Goal: Information Seeking & Learning: Learn about a topic

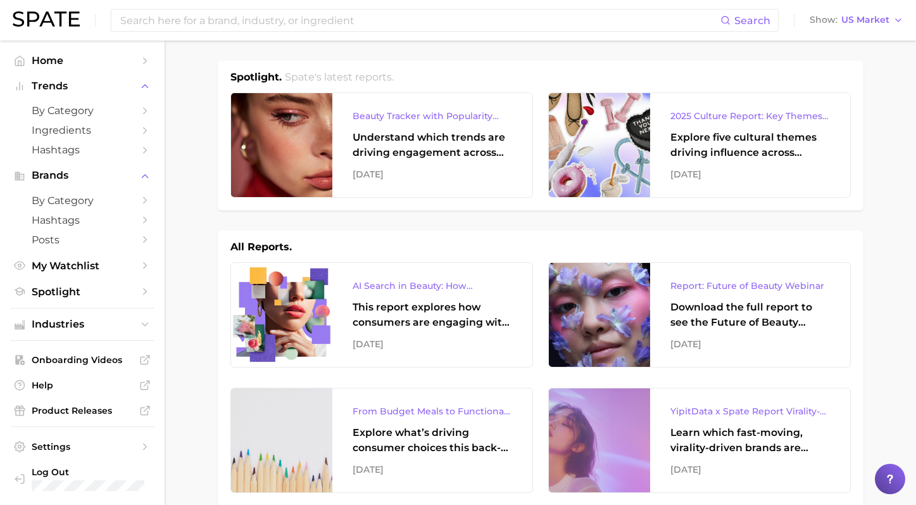
scroll to position [1208, 0]
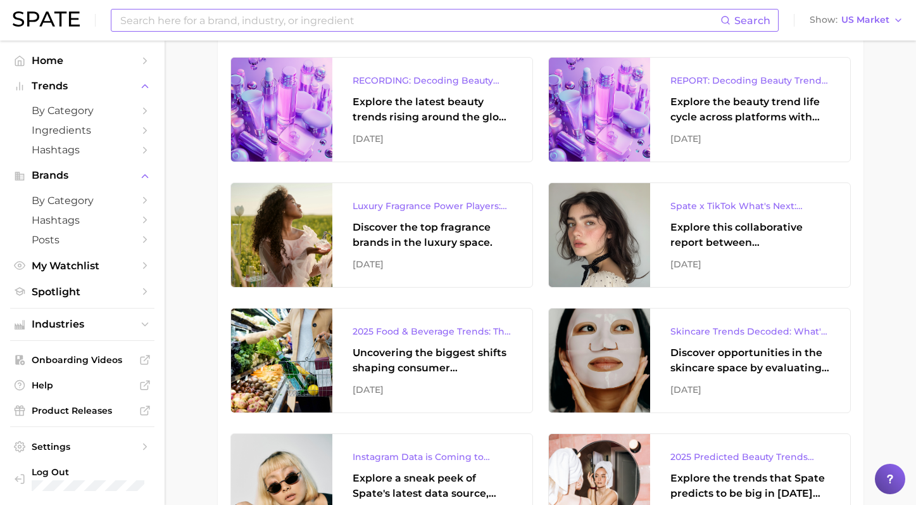
click at [355, 27] on input at bounding box center [419, 20] width 601 height 22
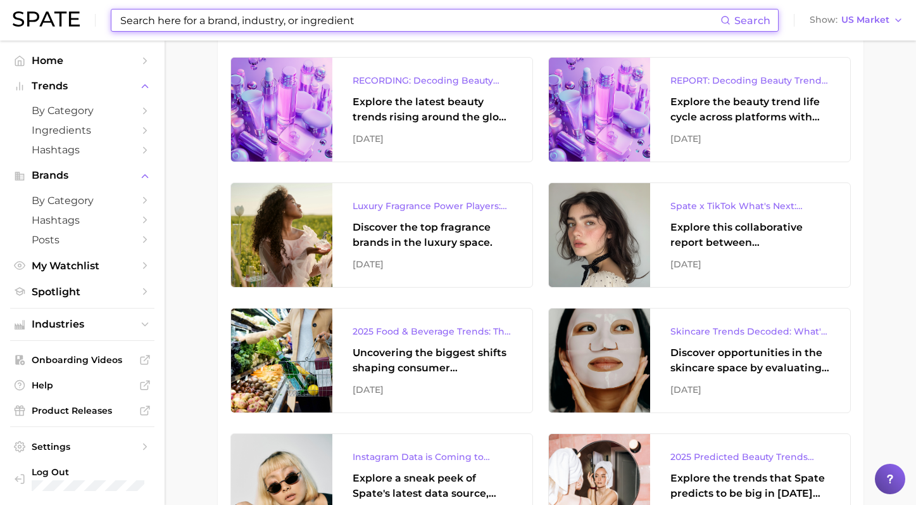
type input "e"
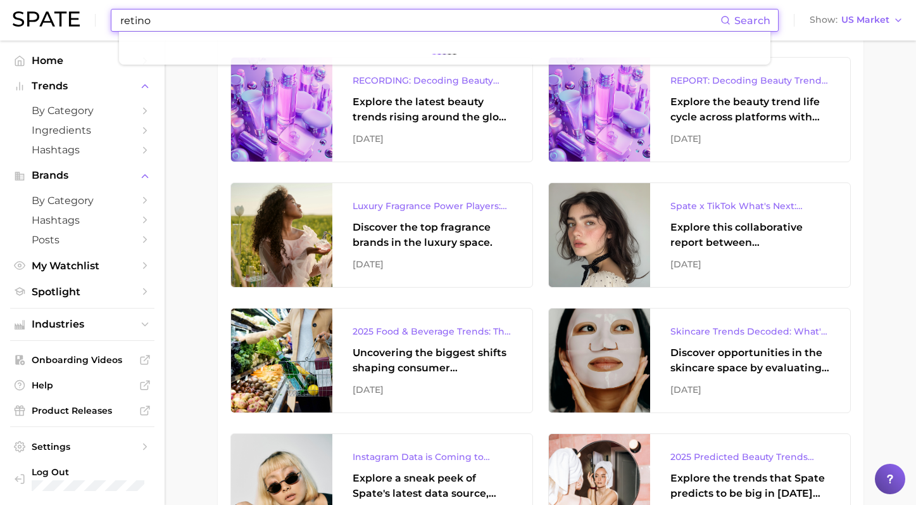
type input "[MEDICAL_DATA]"
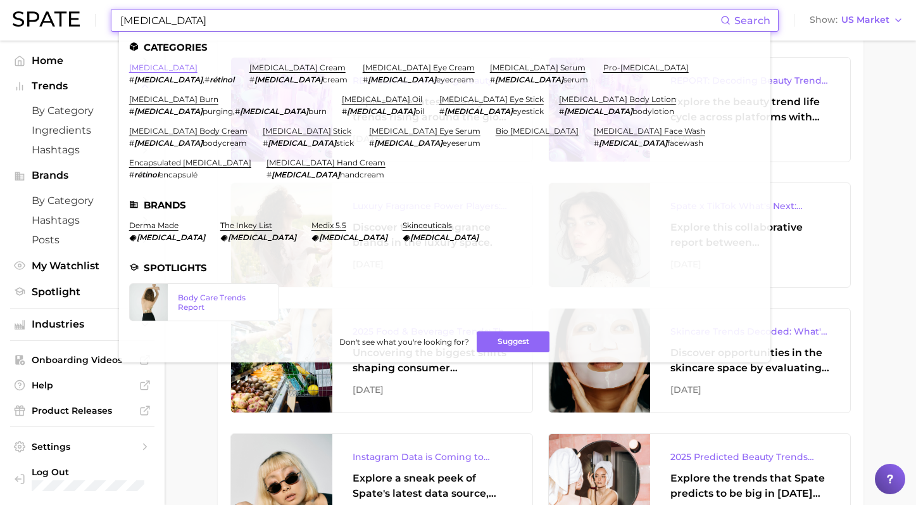
click at [141, 64] on link "[MEDICAL_DATA]" at bounding box center [163, 67] width 68 height 9
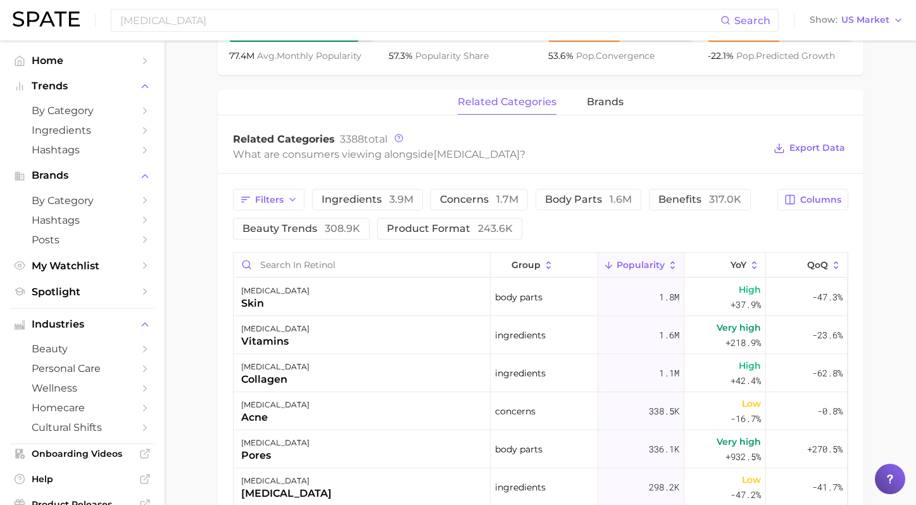
scroll to position [620, 0]
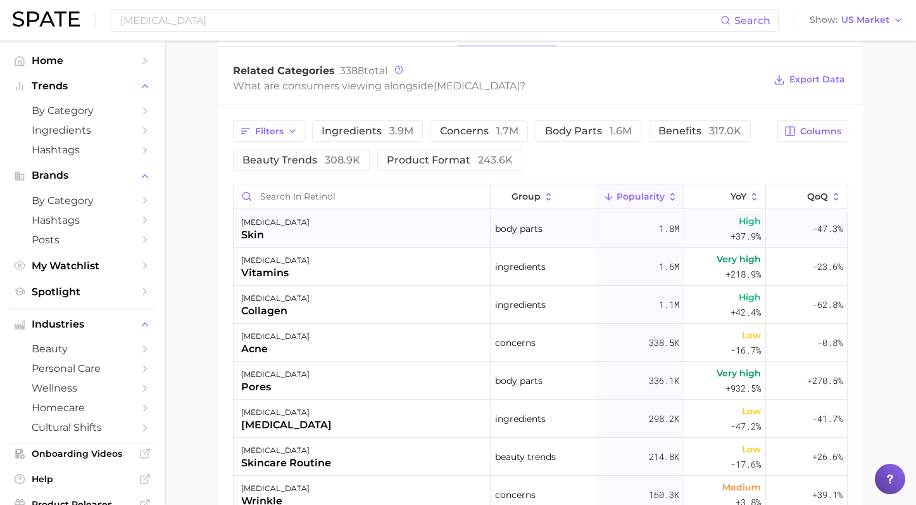
click at [329, 218] on div "[MEDICAL_DATA] skin" at bounding box center [362, 229] width 257 height 38
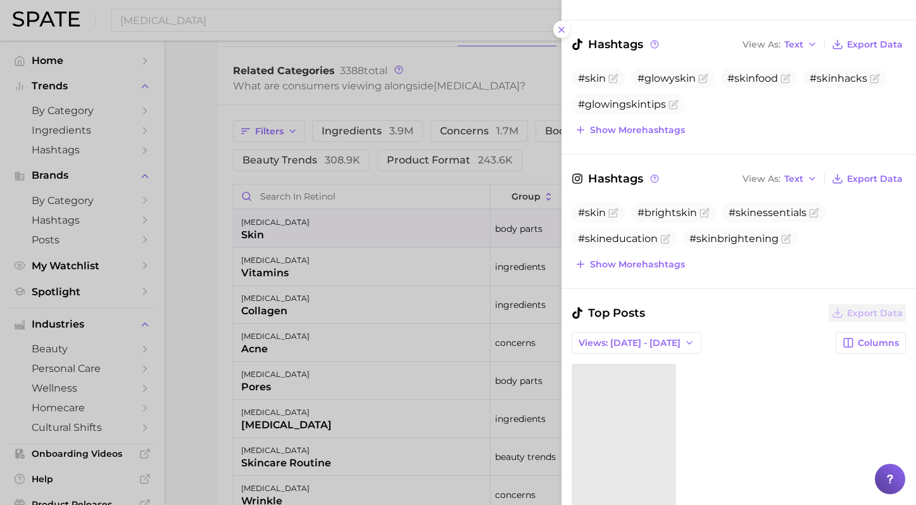
scroll to position [372, 0]
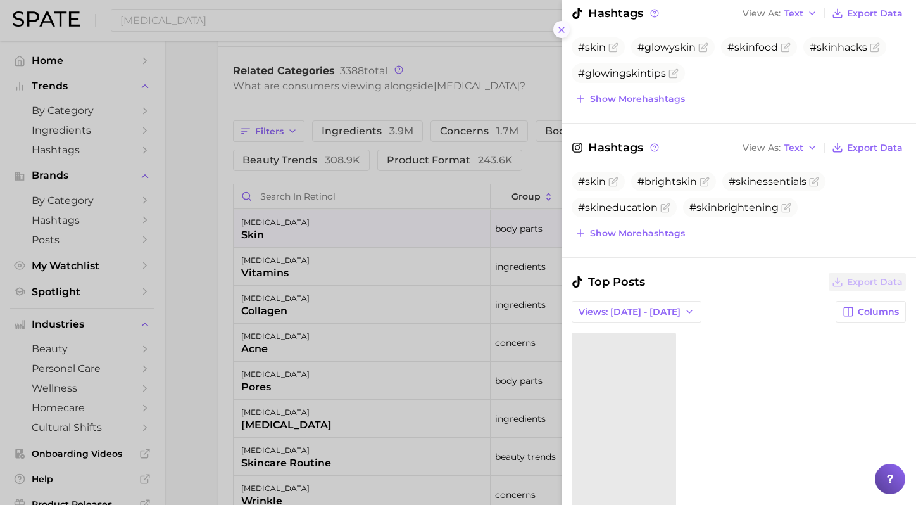
click at [558, 28] on icon at bounding box center [562, 30] width 10 height 10
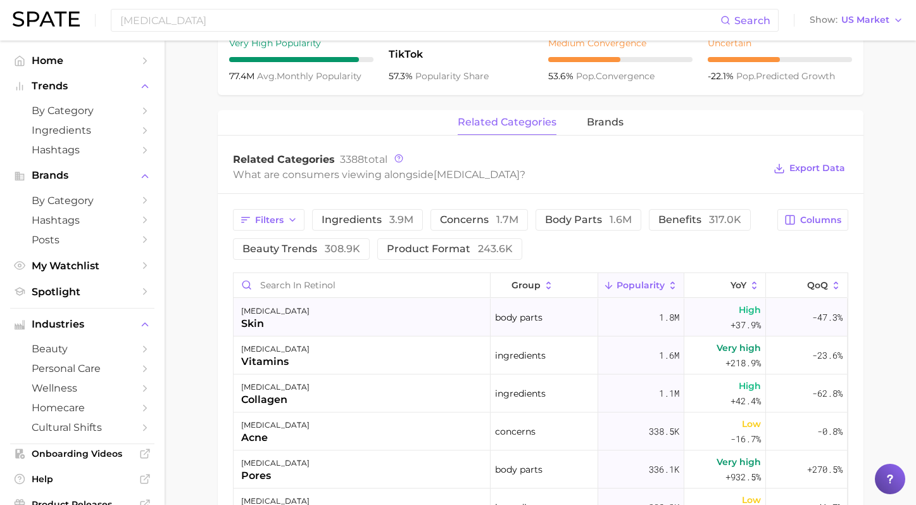
scroll to position [529, 0]
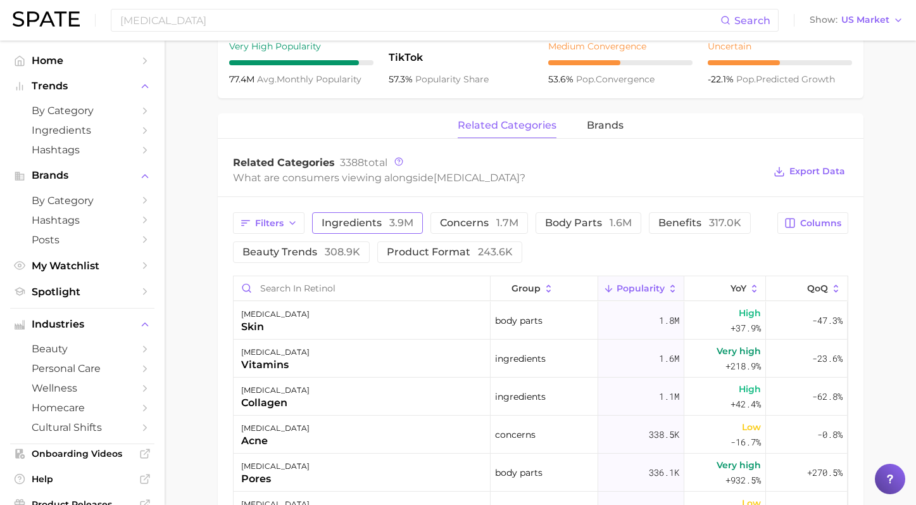
click at [375, 218] on span "ingredients 3.9m" at bounding box center [368, 223] width 92 height 10
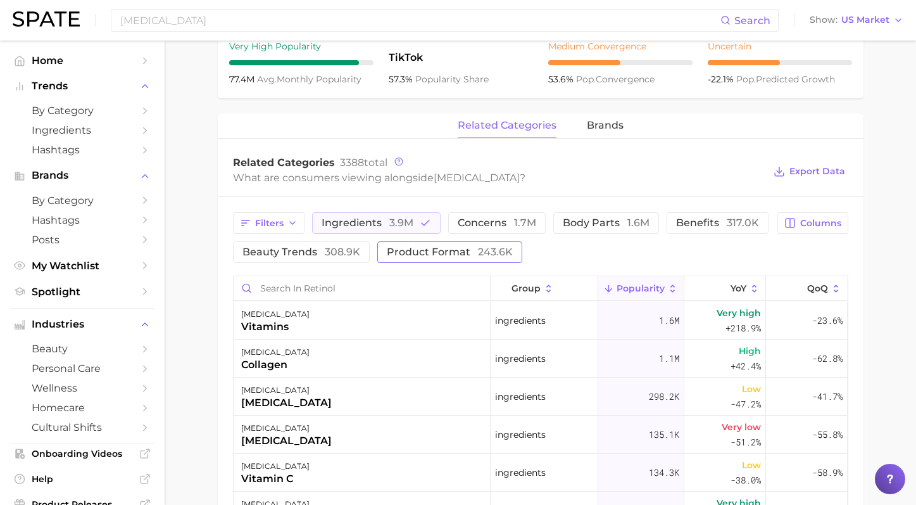
click at [444, 247] on span "product format 243.6k" at bounding box center [450, 252] width 126 height 10
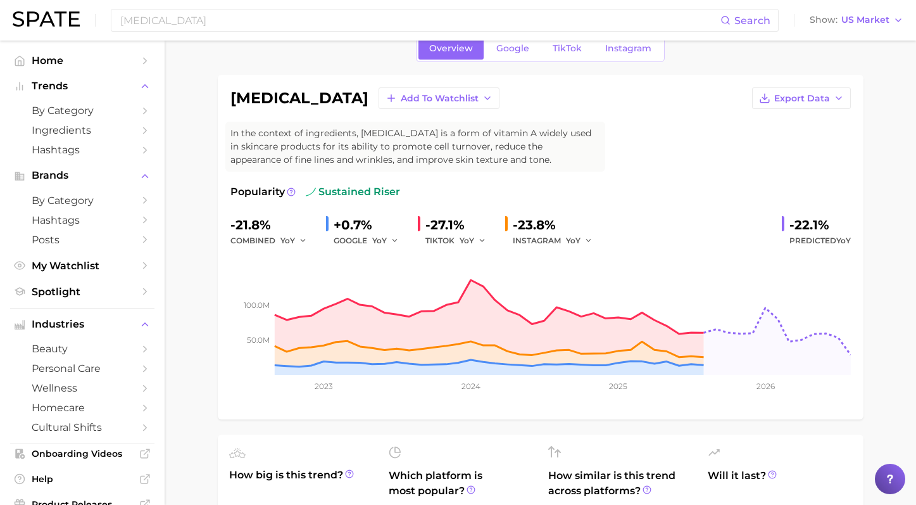
scroll to position [0, 0]
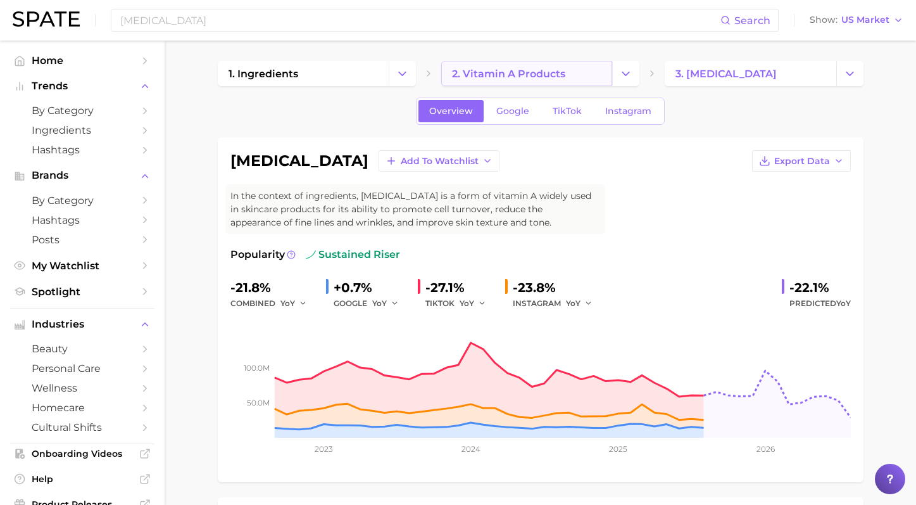
click at [480, 84] on link "2. vitamin a products" at bounding box center [526, 73] width 171 height 25
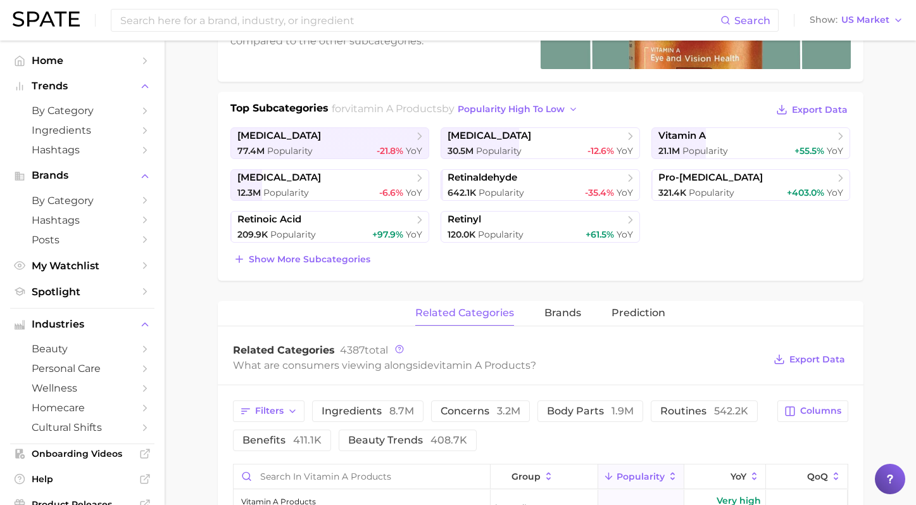
scroll to position [191, 0]
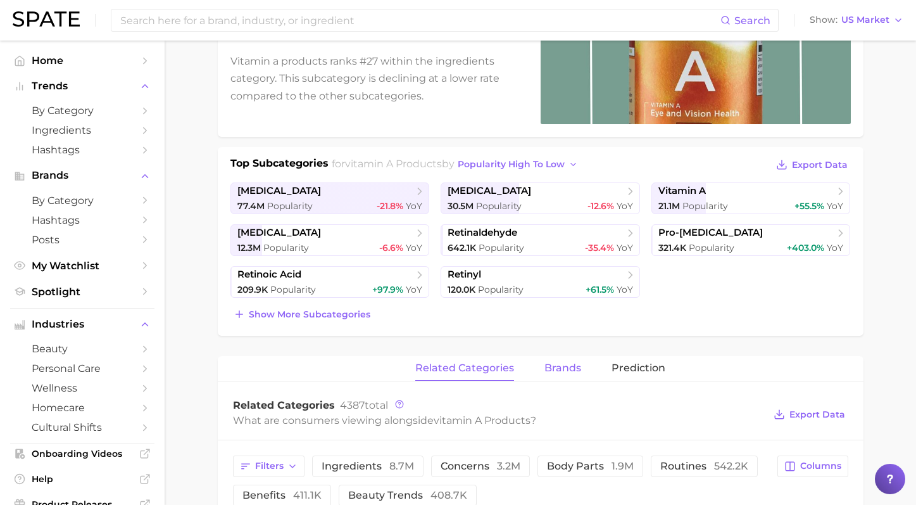
click at [553, 373] on span "brands" at bounding box center [562, 367] width 37 height 11
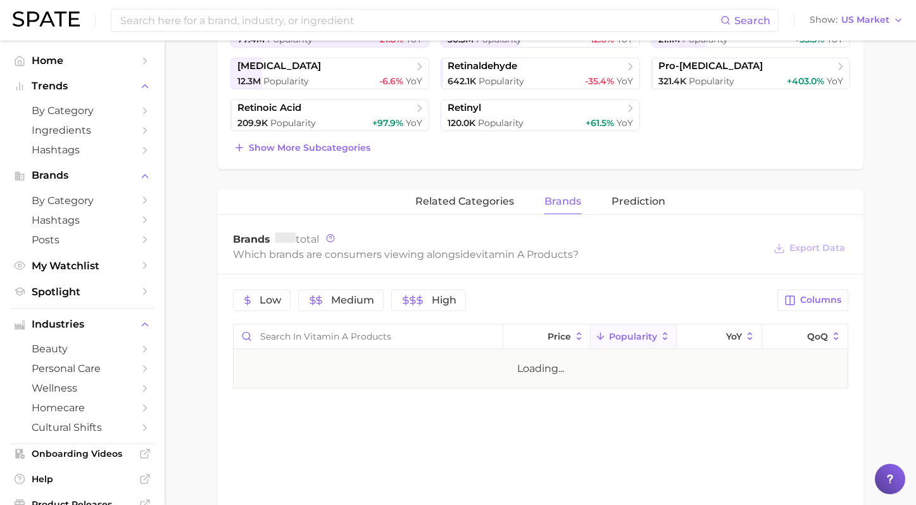
scroll to position [395, 0]
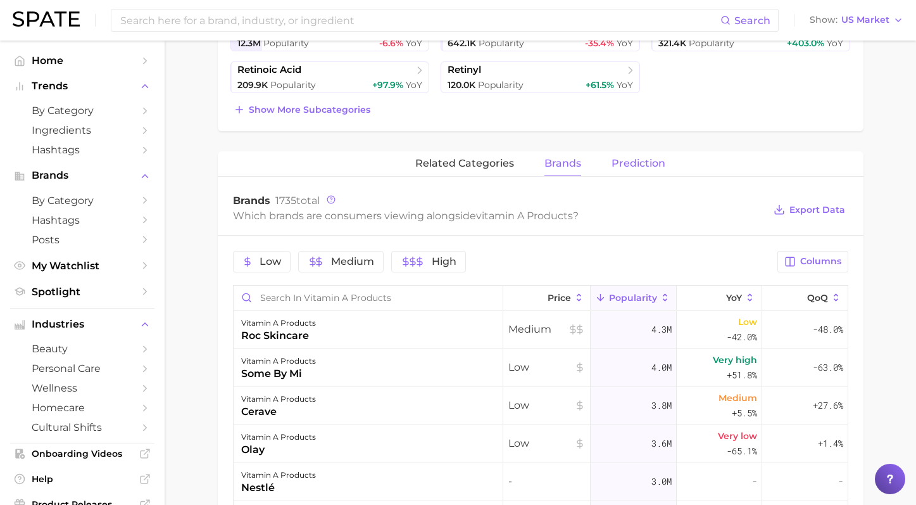
click at [632, 161] on span "Prediction" at bounding box center [639, 163] width 54 height 11
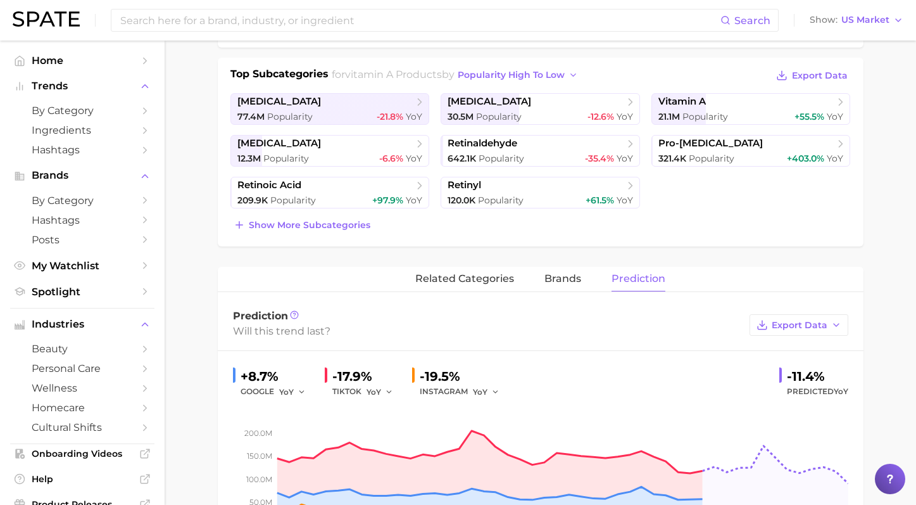
scroll to position [182, 0]
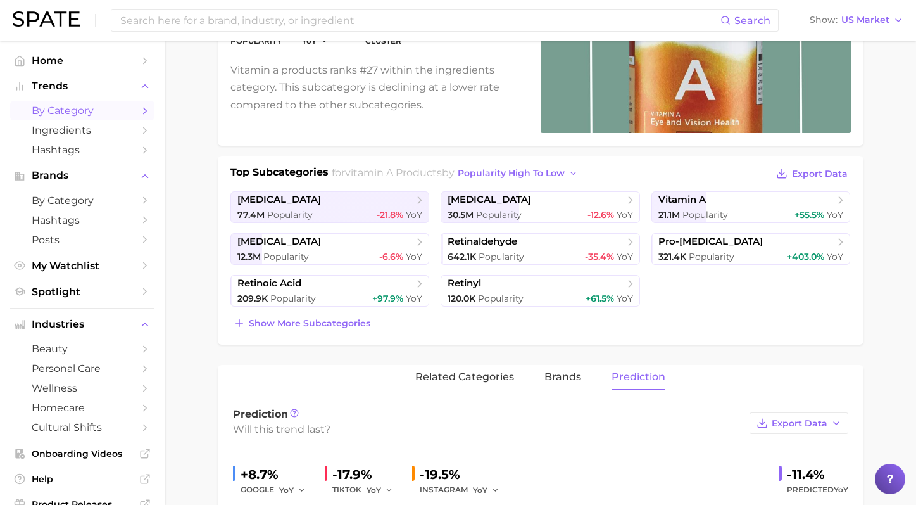
click at [54, 111] on span "by Category" at bounding box center [82, 110] width 101 height 12
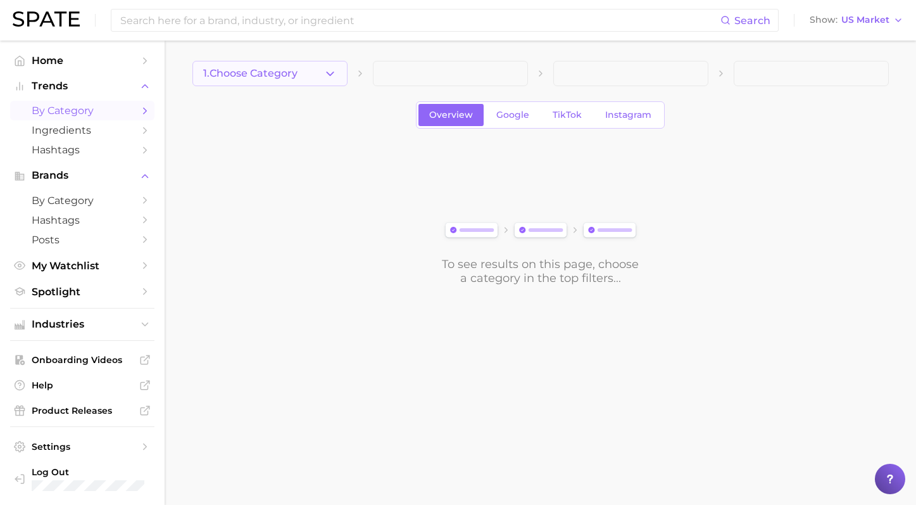
click at [270, 79] on span "1. Choose Category" at bounding box center [250, 73] width 94 height 11
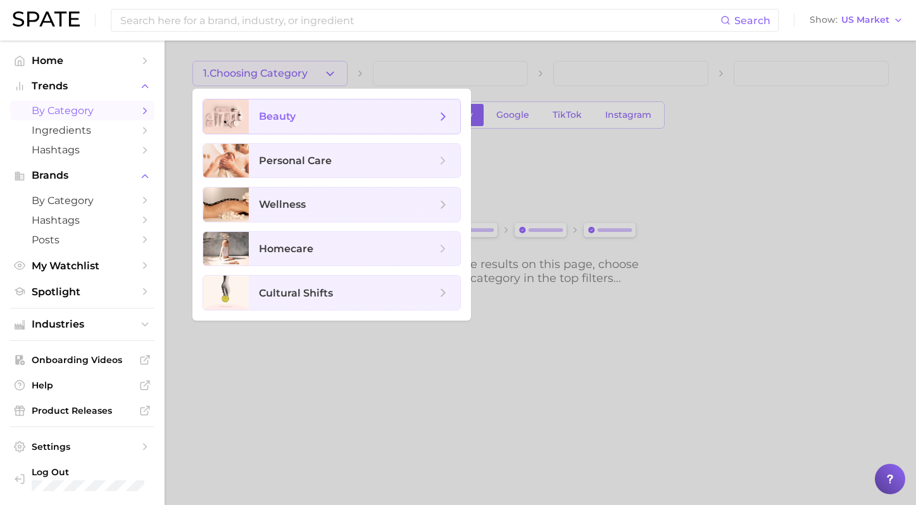
click at [272, 122] on span "beauty" at bounding box center [347, 117] width 177 height 14
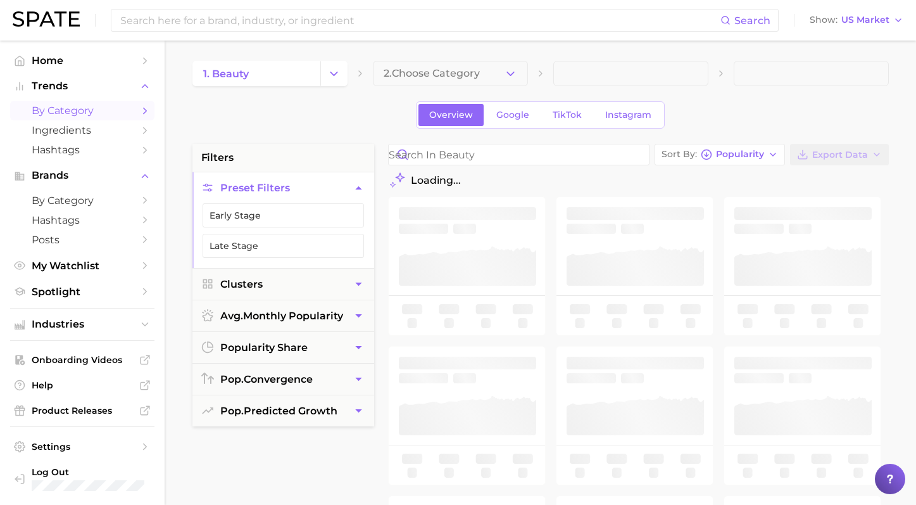
click at [434, 85] on button "2. Choose Category" at bounding box center [450, 73] width 155 height 25
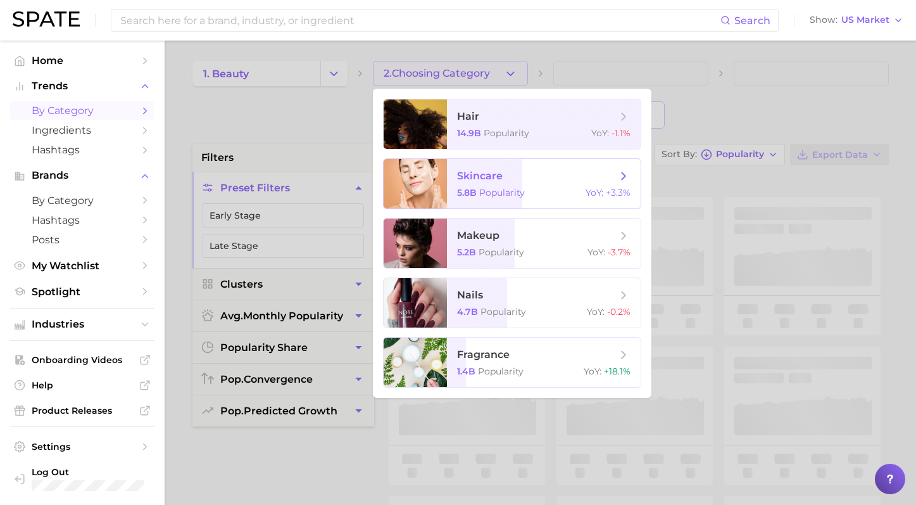
click at [475, 186] on span "skincare 5.8b Popularity YoY : +3.3%" at bounding box center [544, 183] width 194 height 49
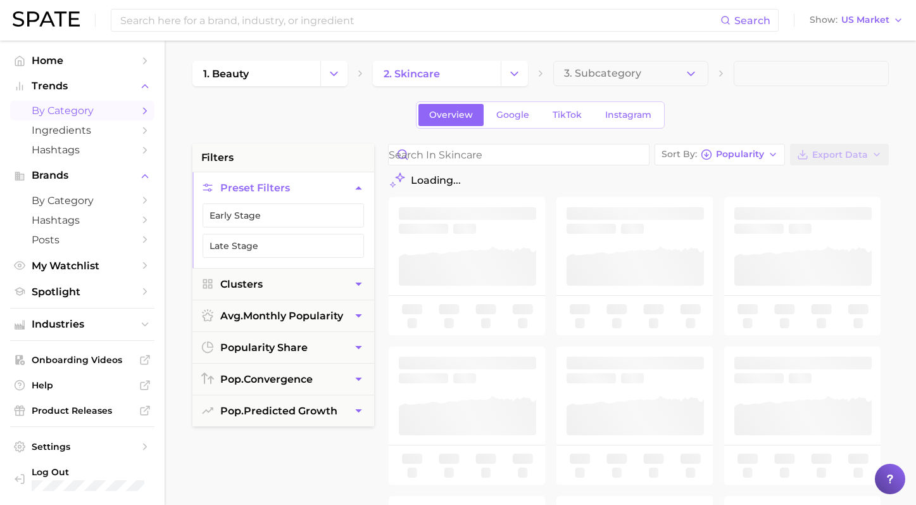
click at [579, 63] on button "3. Subcategory" at bounding box center [630, 73] width 155 height 25
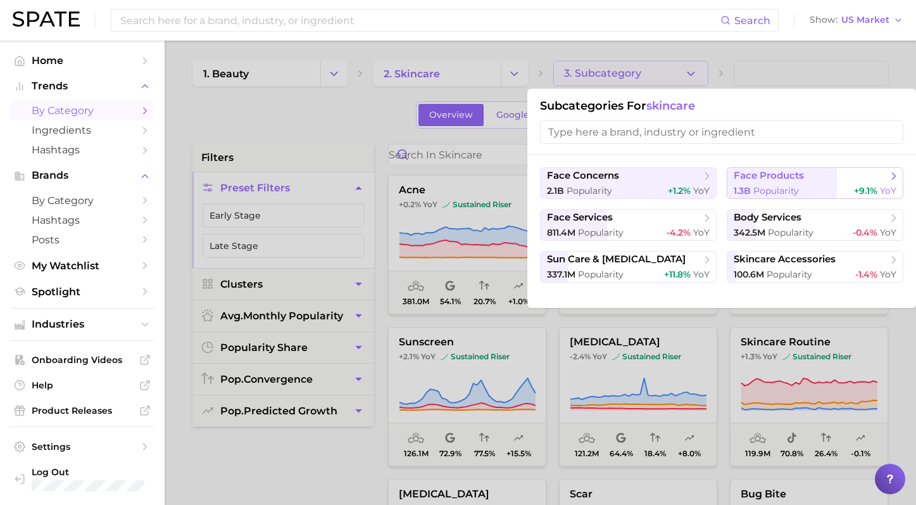
click at [807, 184] on button "face products 1.3b Popularity +9.1% YoY" at bounding box center [815, 183] width 177 height 32
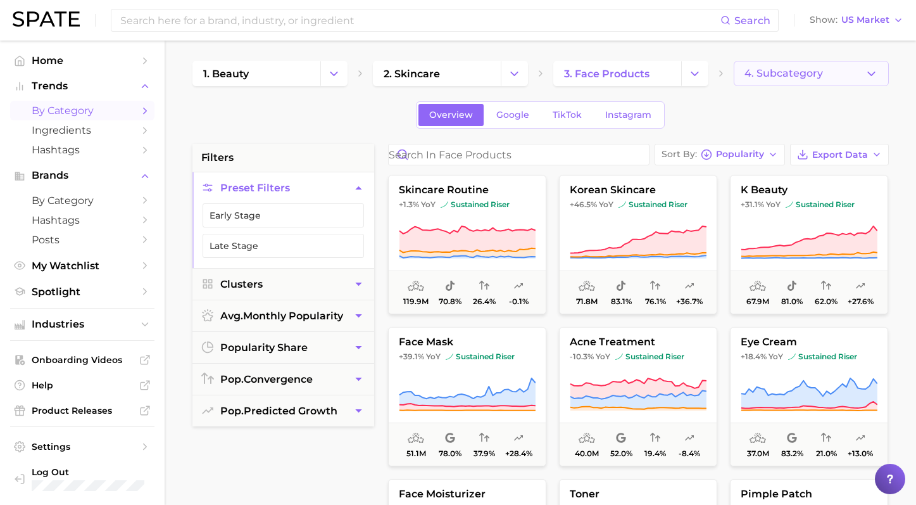
click at [780, 66] on button "4. Subcategory" at bounding box center [811, 73] width 155 height 25
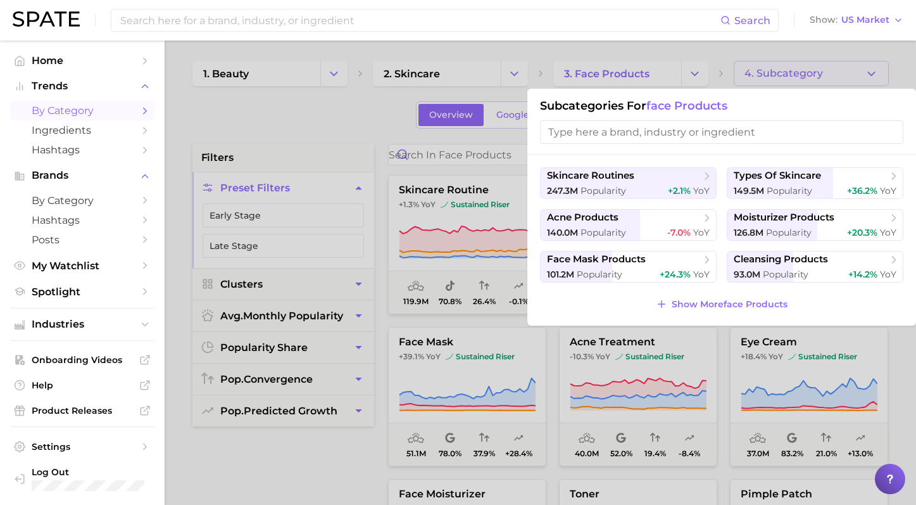
click at [769, 52] on div at bounding box center [458, 252] width 916 height 505
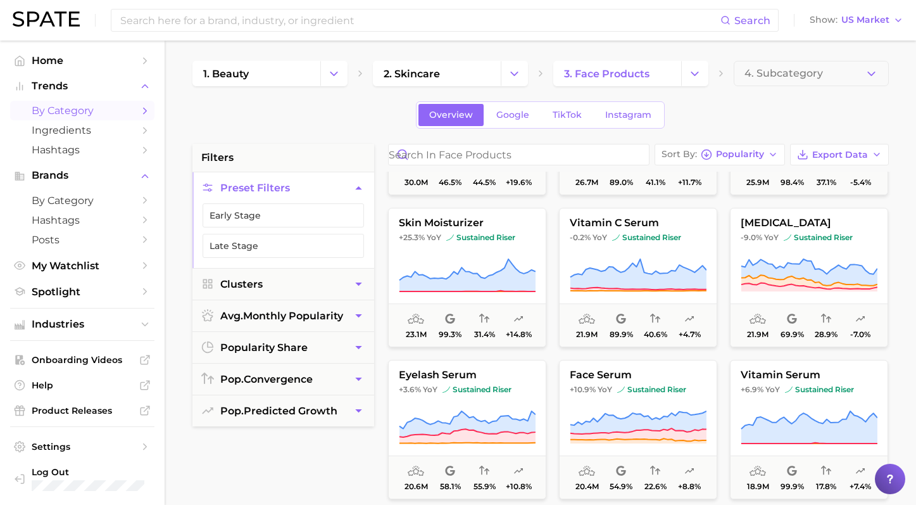
scroll to position [576, 0]
click at [733, 151] on span "Popularity" at bounding box center [740, 154] width 48 height 7
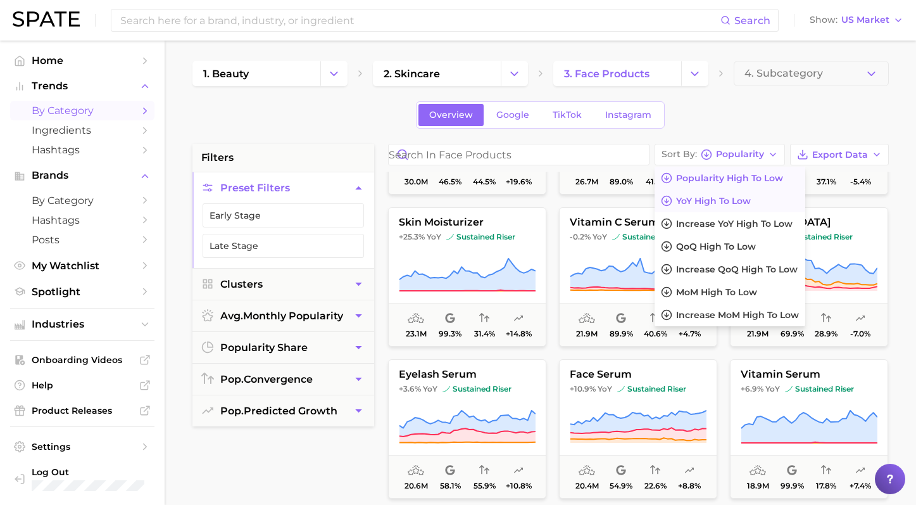
click at [733, 211] on button "YoY high to low" at bounding box center [730, 200] width 151 height 23
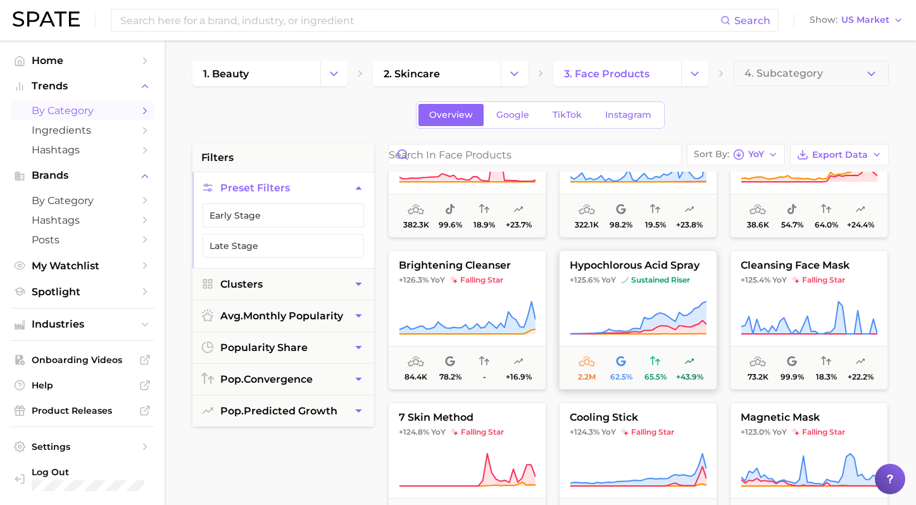
scroll to position [5851, 0]
click at [643, 321] on icon at bounding box center [638, 317] width 136 height 32
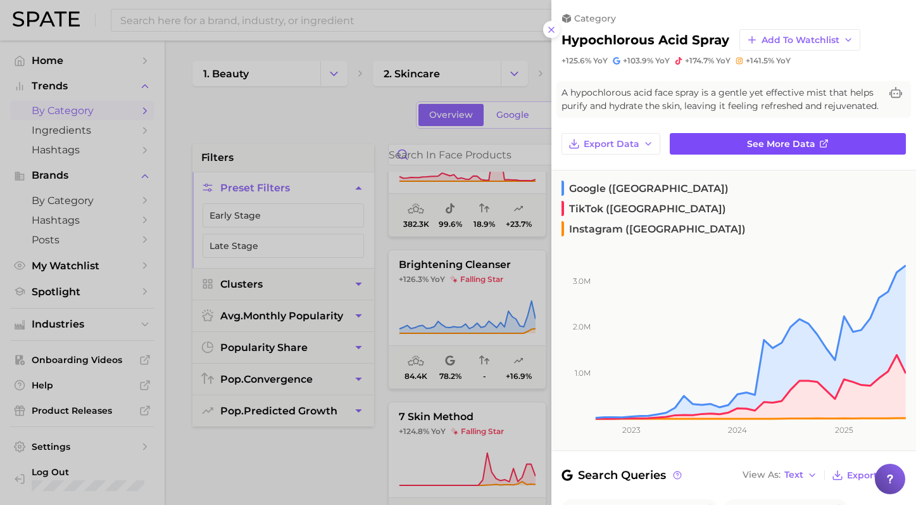
click at [724, 146] on link "See more data" at bounding box center [788, 144] width 236 height 22
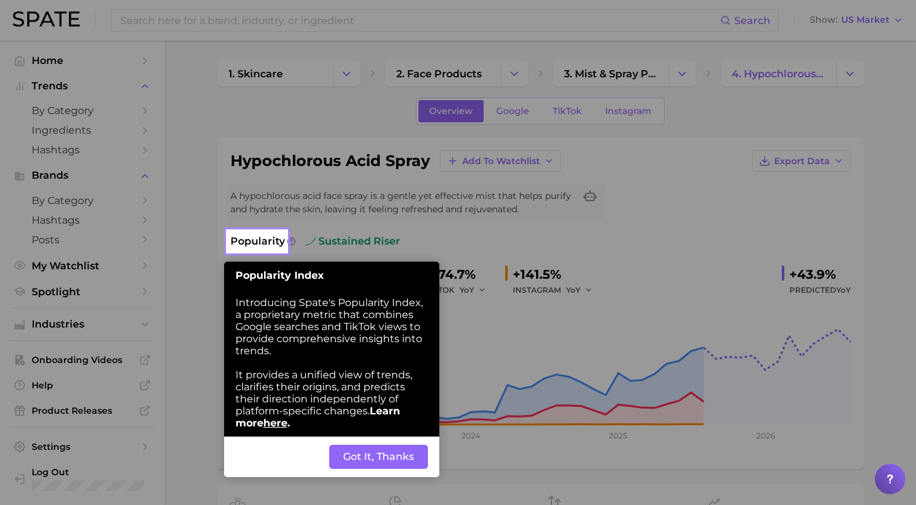
click at [363, 455] on button "Got It, Thanks" at bounding box center [378, 456] width 99 height 24
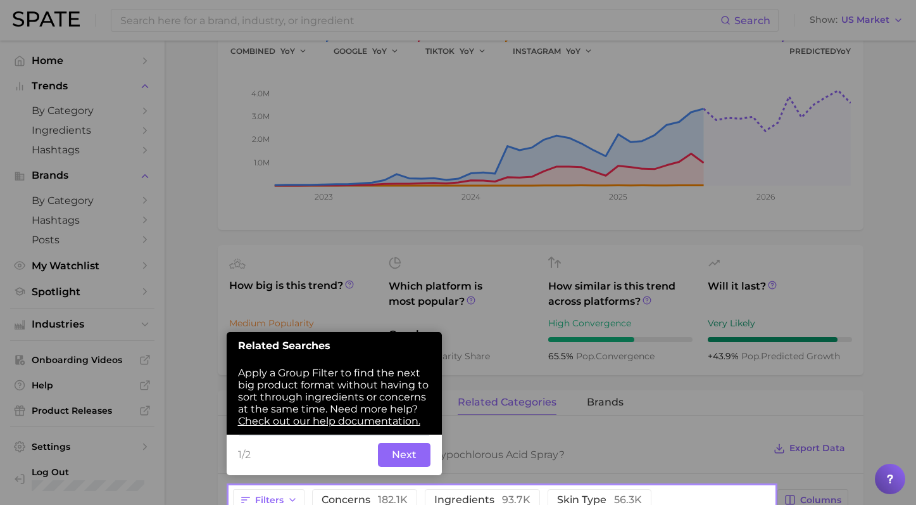
scroll to position [306, 0]
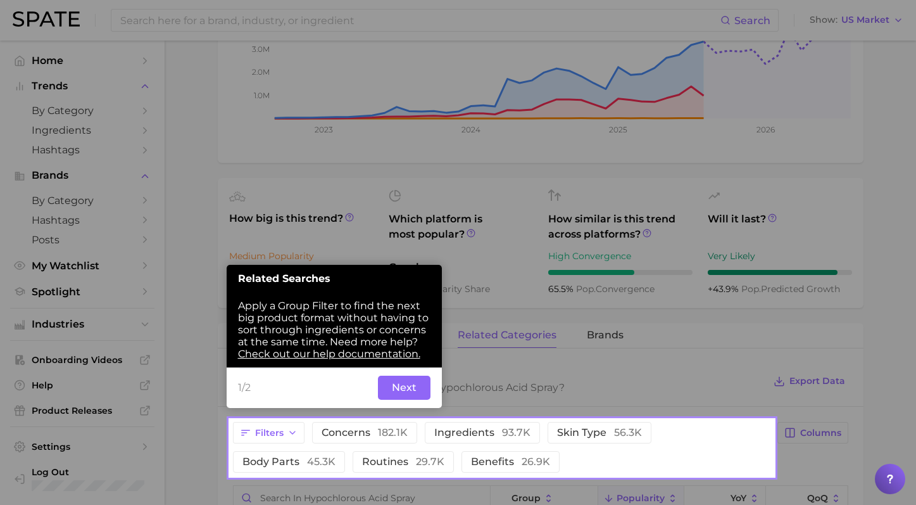
click at [393, 381] on button "Next" at bounding box center [404, 387] width 53 height 24
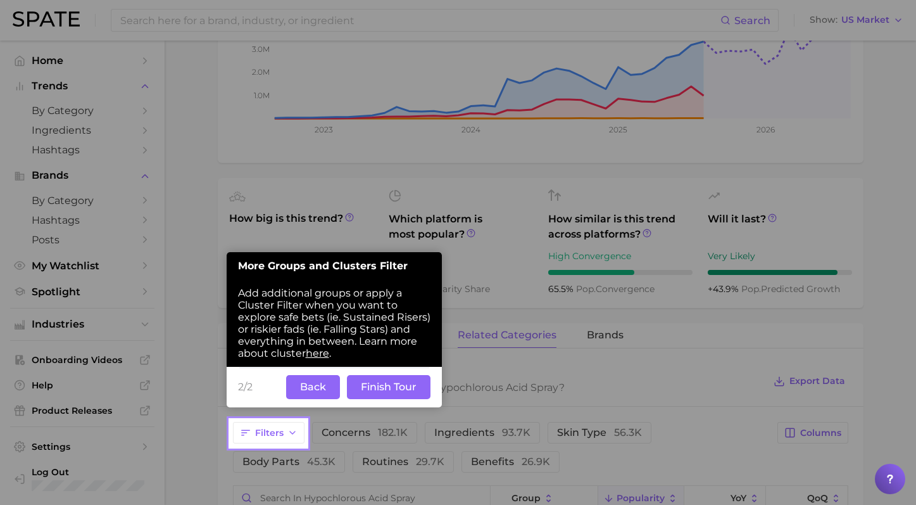
click at [396, 381] on button "Finish Tour" at bounding box center [389, 387] width 84 height 24
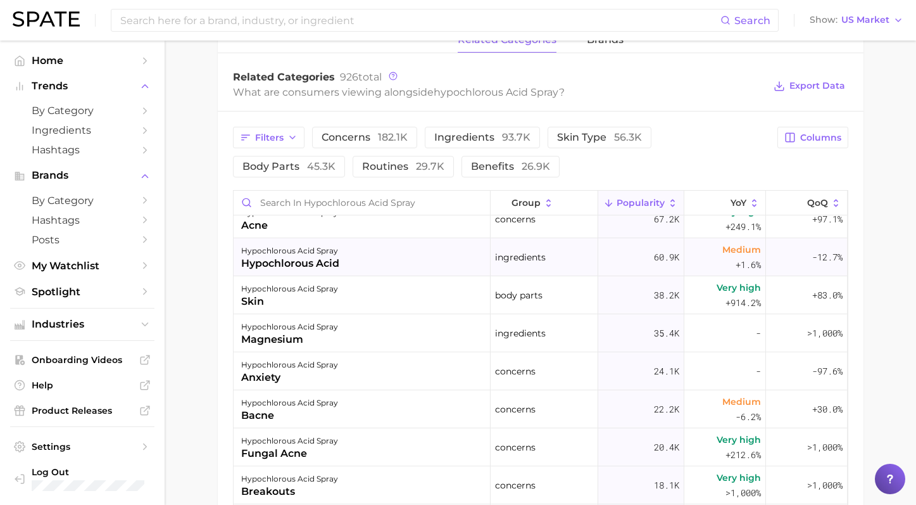
scroll to position [54, 0]
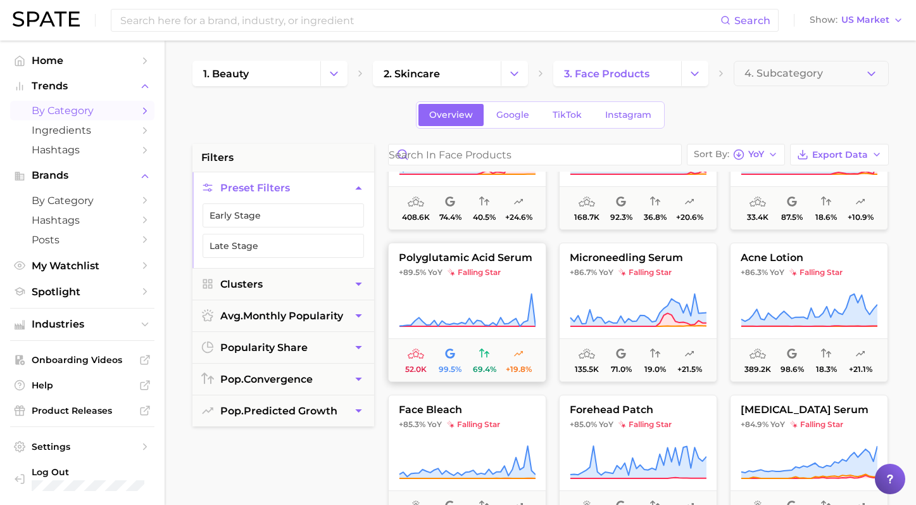
scroll to position [8138, 0]
click at [502, 289] on button "polyglutamic acid serum +89.5% YoY falling star 52.0k 99.5% 69.4% +19.8%" at bounding box center [467, 311] width 158 height 139
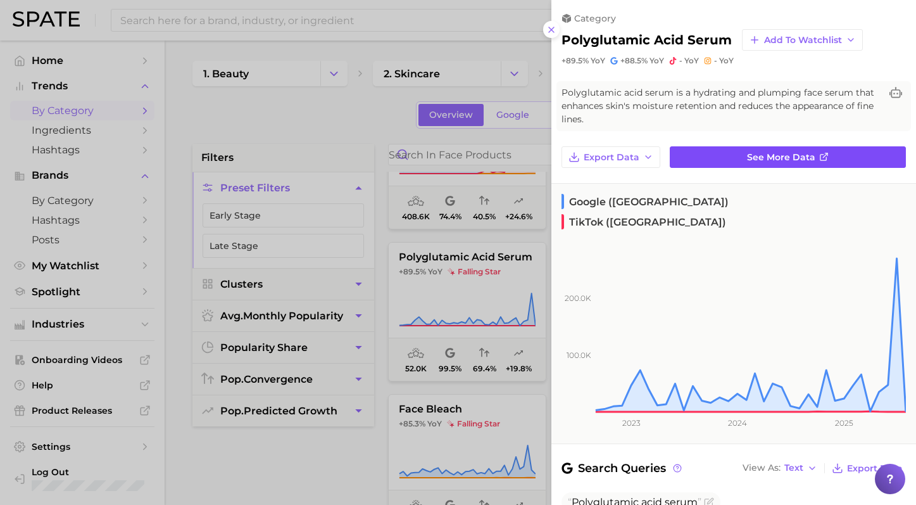
click at [721, 157] on link "See more data" at bounding box center [788, 157] width 236 height 22
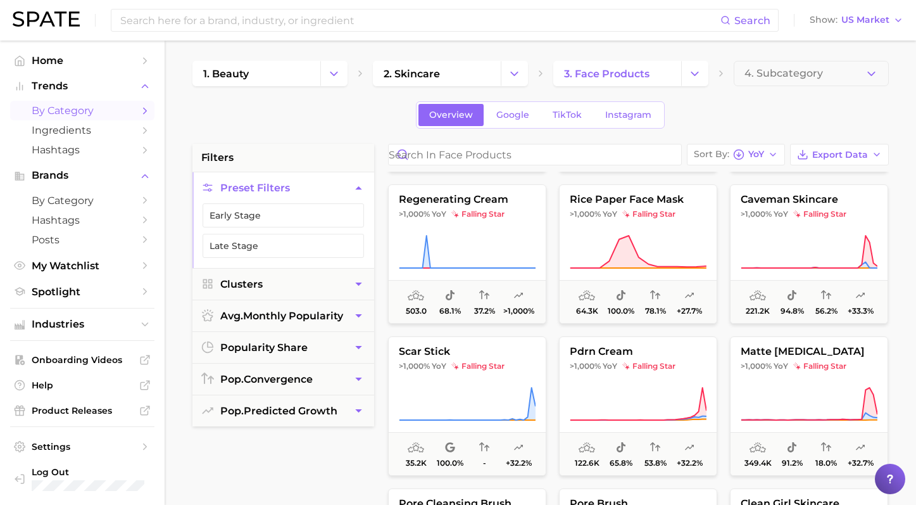
scroll to position [143, 0]
